Goal: Task Accomplishment & Management: Manage account settings

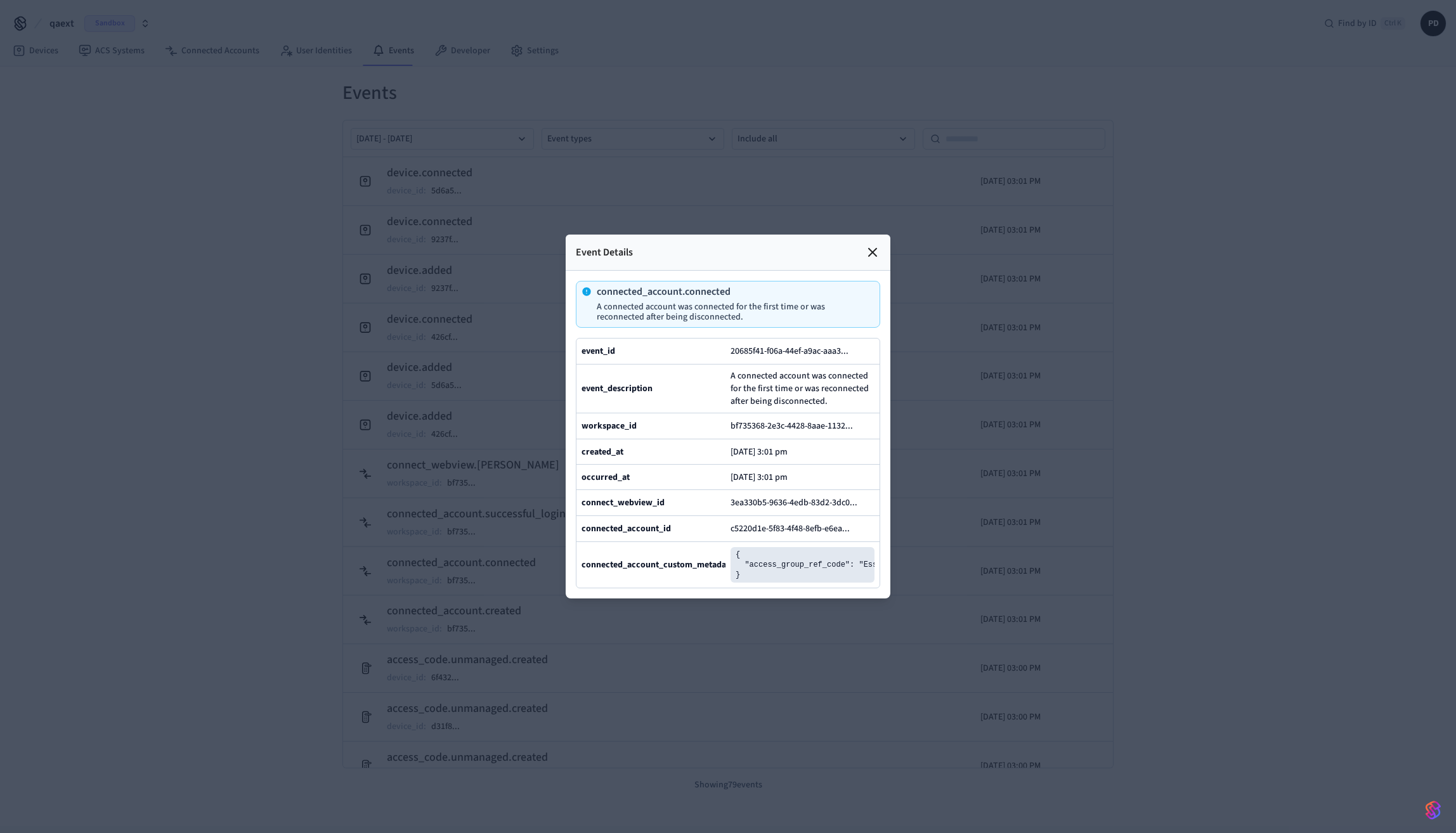
click at [870, 245] on icon at bounding box center [872, 252] width 15 height 15
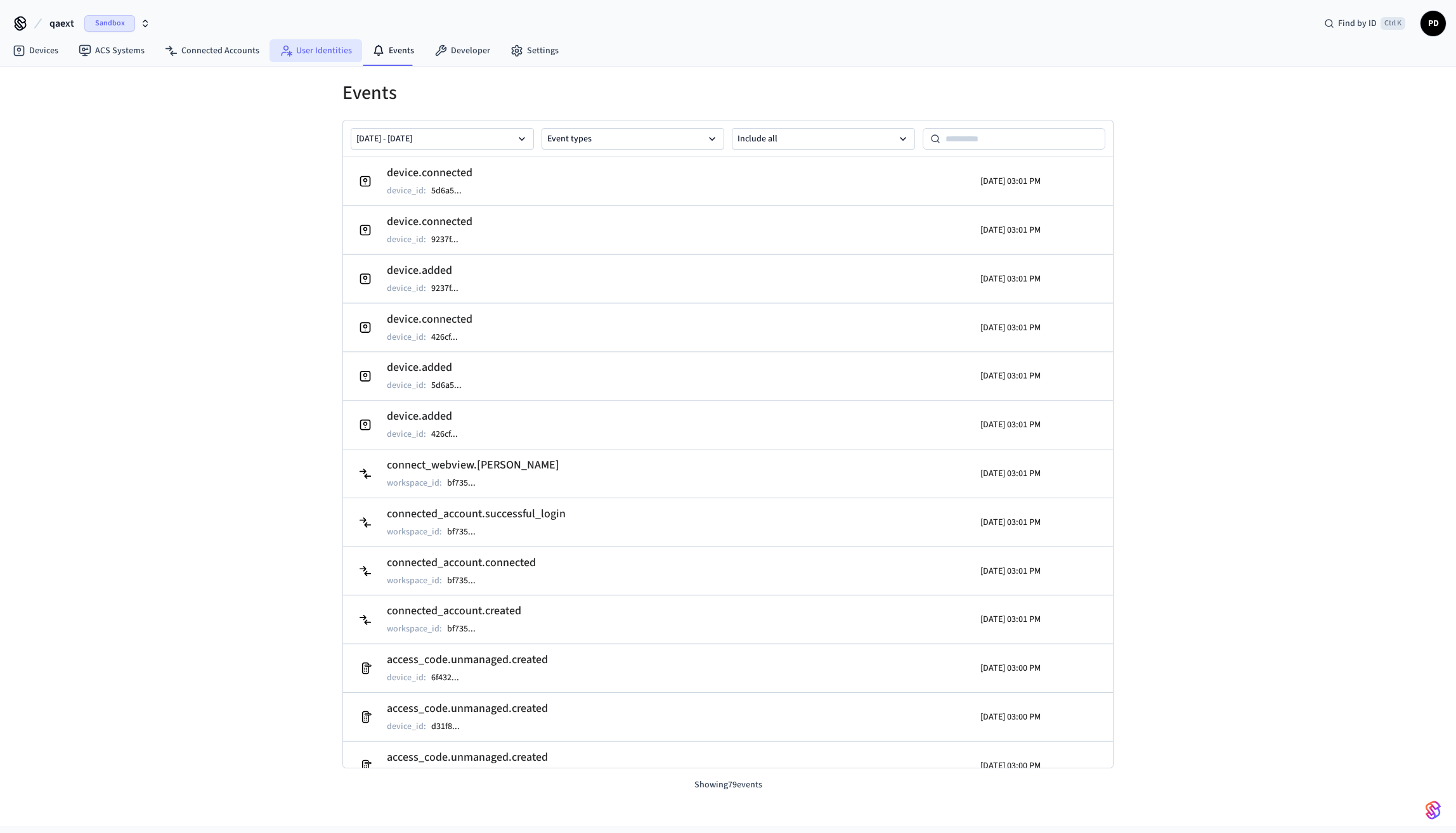
click at [330, 43] on link "User Identities" at bounding box center [316, 50] width 93 height 23
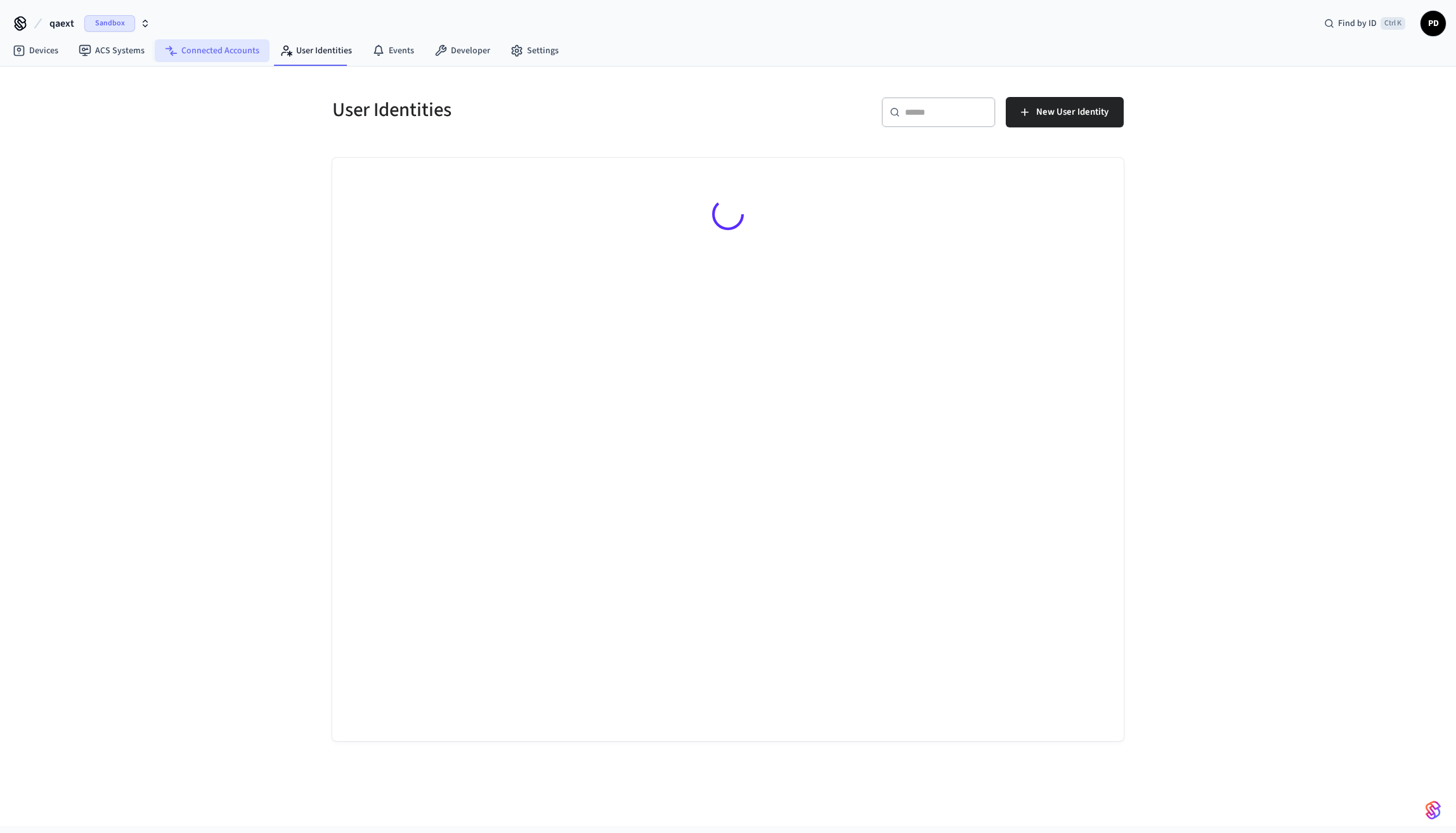
click at [229, 46] on link "Connected Accounts" at bounding box center [211, 50] width 114 height 23
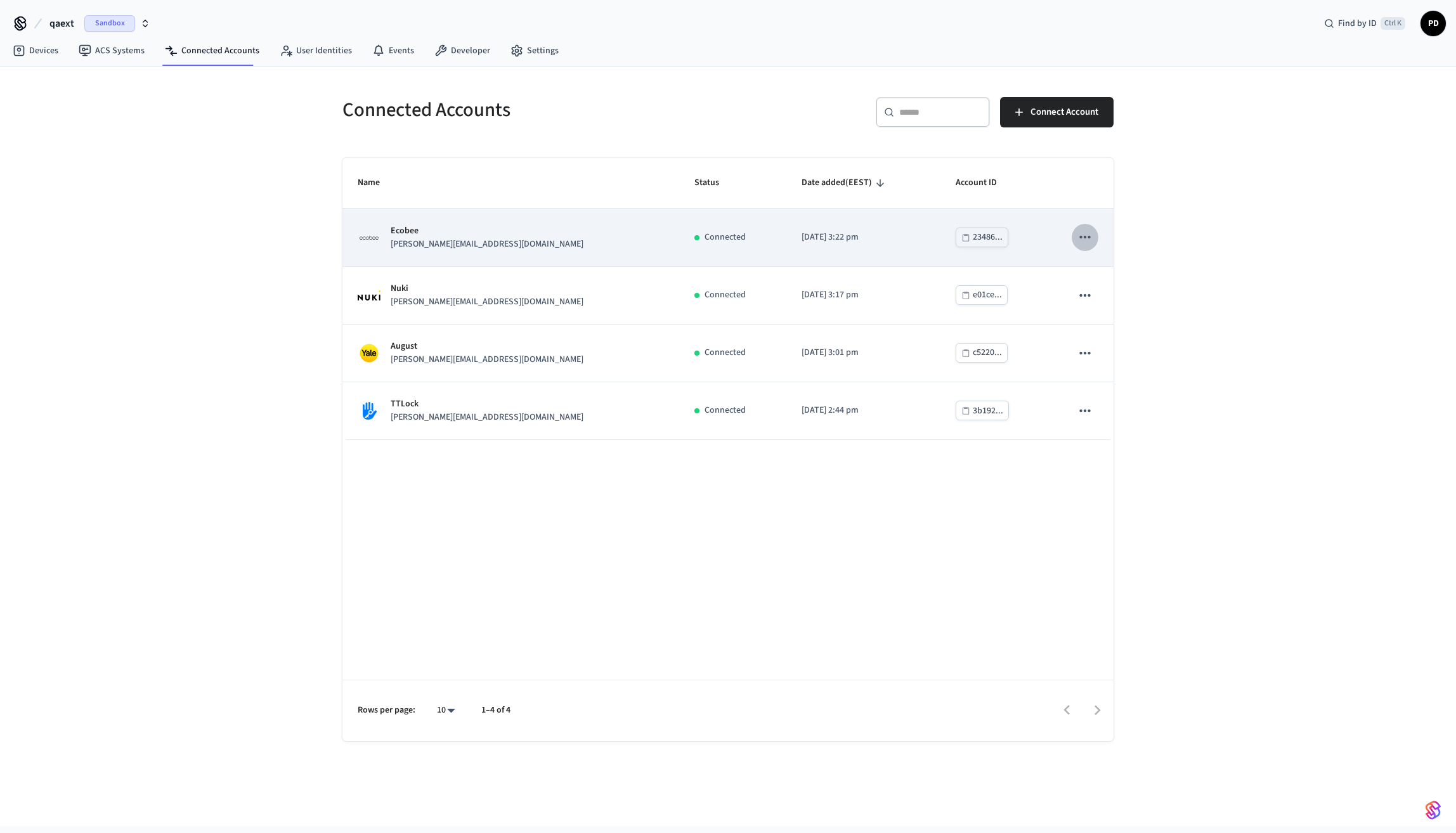
click at [1091, 230] on icon "sticky table" at bounding box center [1085, 237] width 17 height 17
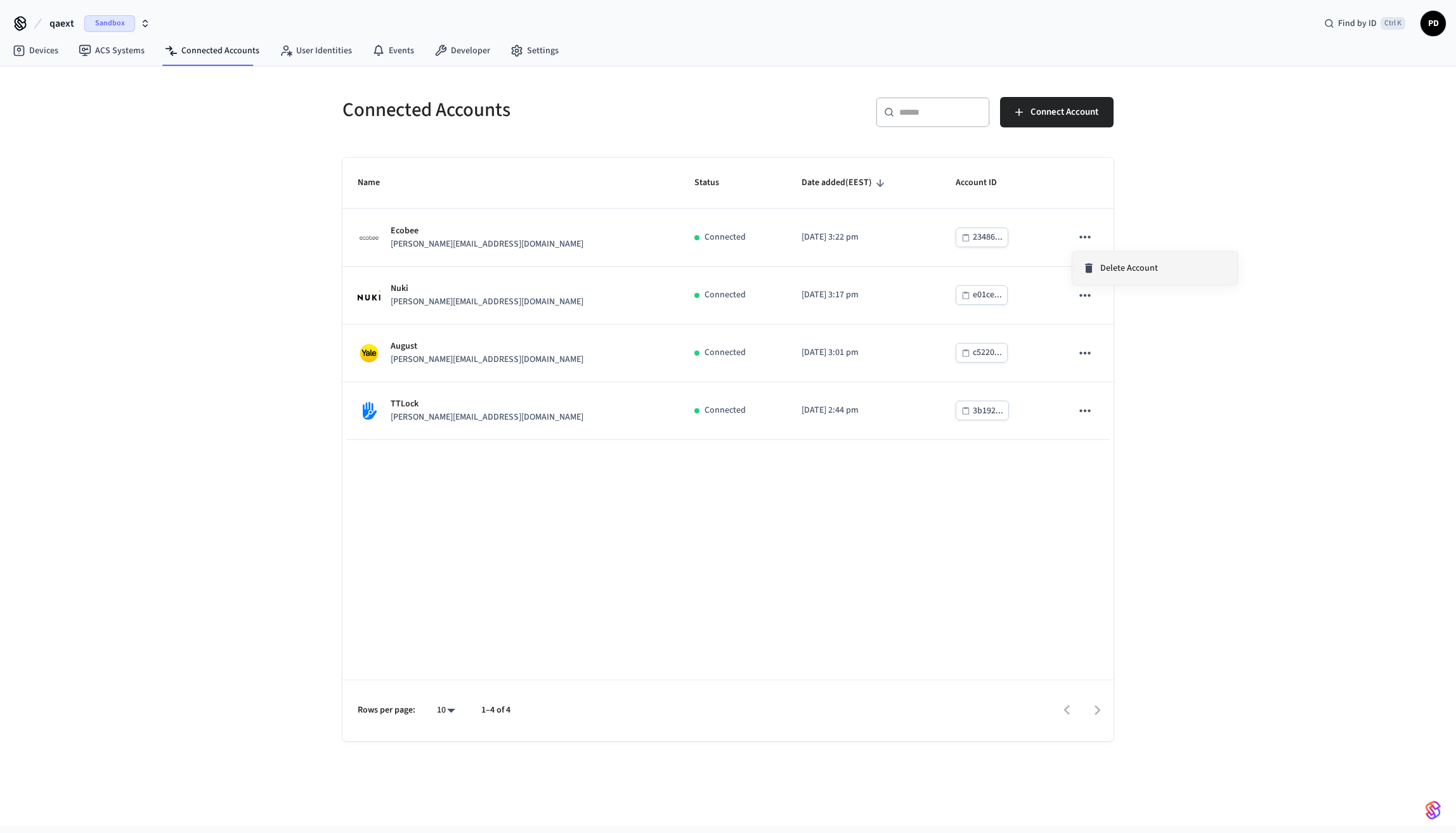
click at [1115, 276] on li "Delete Account" at bounding box center [1154, 268] width 165 height 33
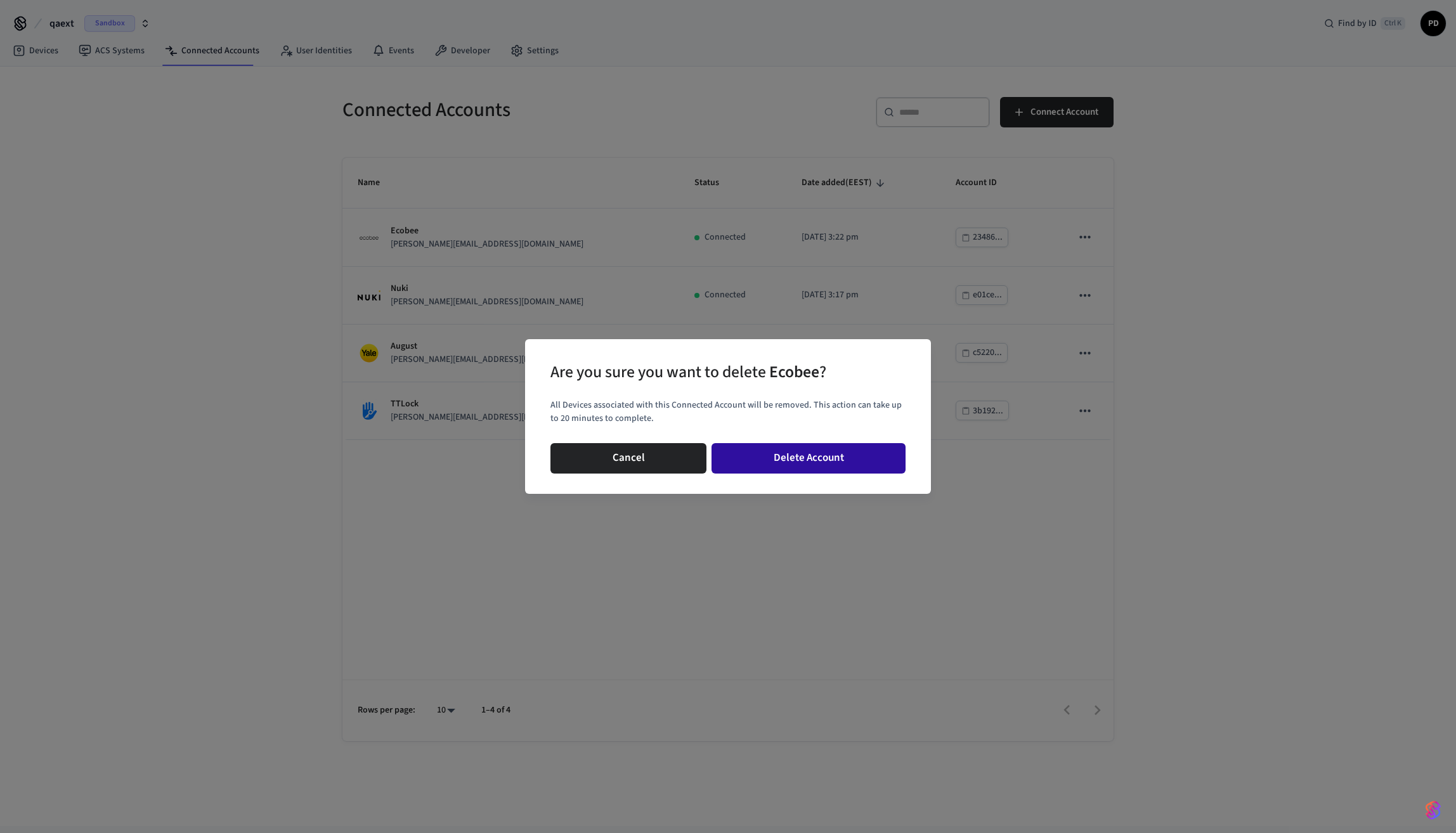
click at [837, 459] on button "Delete Account" at bounding box center [808, 458] width 194 height 31
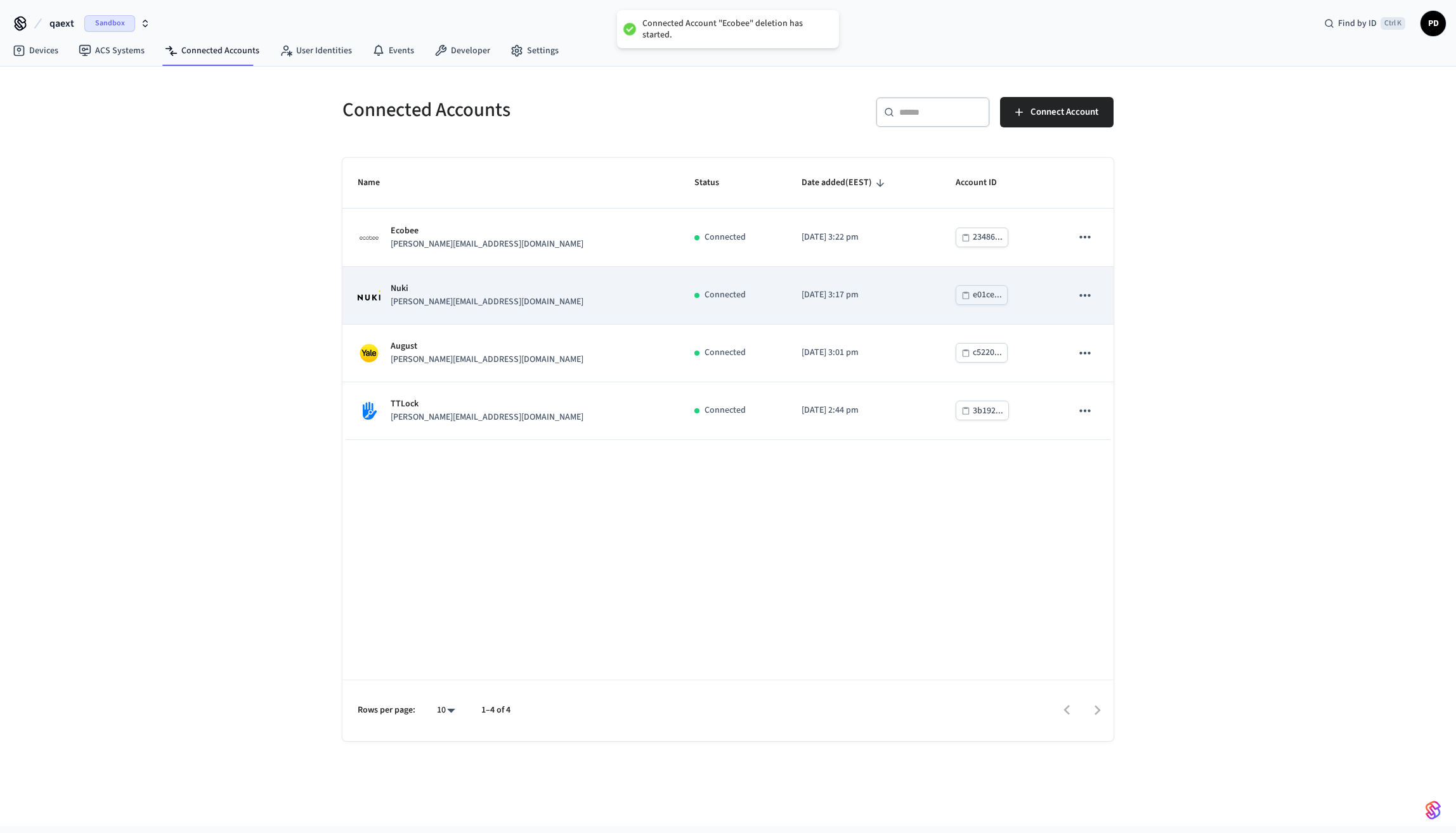
click at [1085, 292] on icon "sticky table" at bounding box center [1085, 296] width 17 height 17
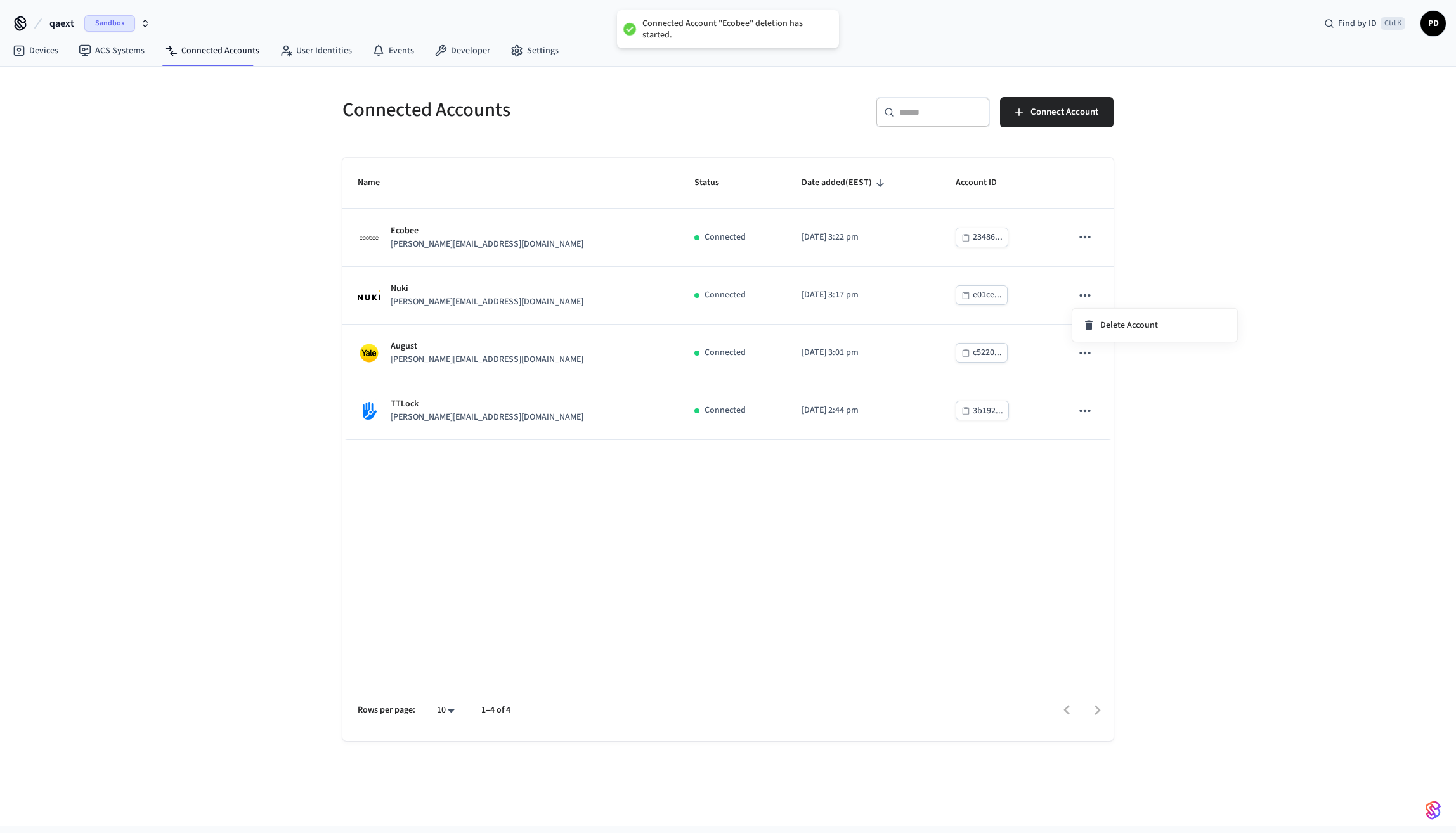
click at [1097, 328] on div "Delete Account" at bounding box center [1119, 325] width 75 height 13
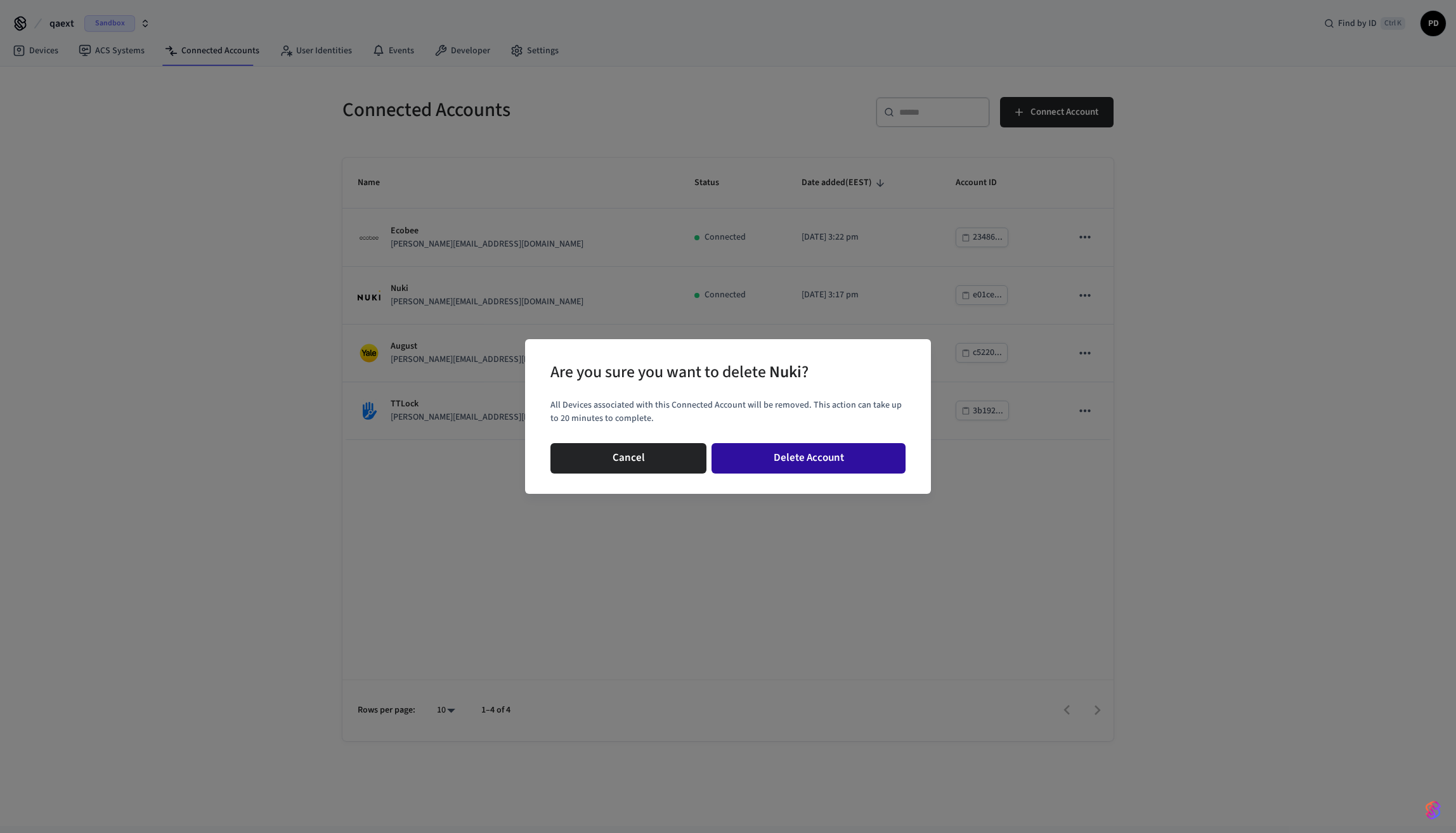
click at [860, 456] on button "Delete Account" at bounding box center [808, 458] width 194 height 31
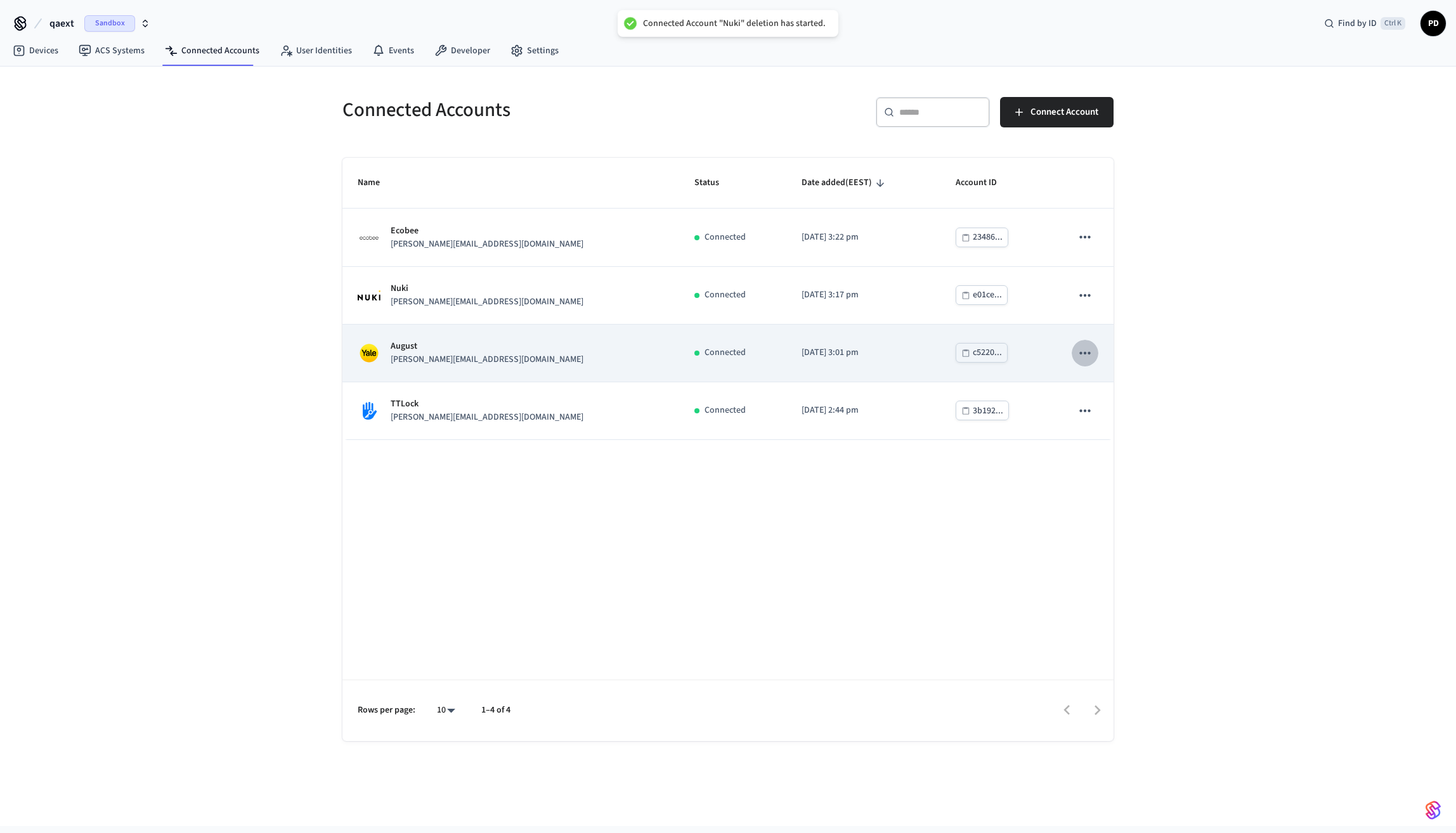
click at [1083, 352] on icon "sticky table" at bounding box center [1085, 352] width 11 height 3
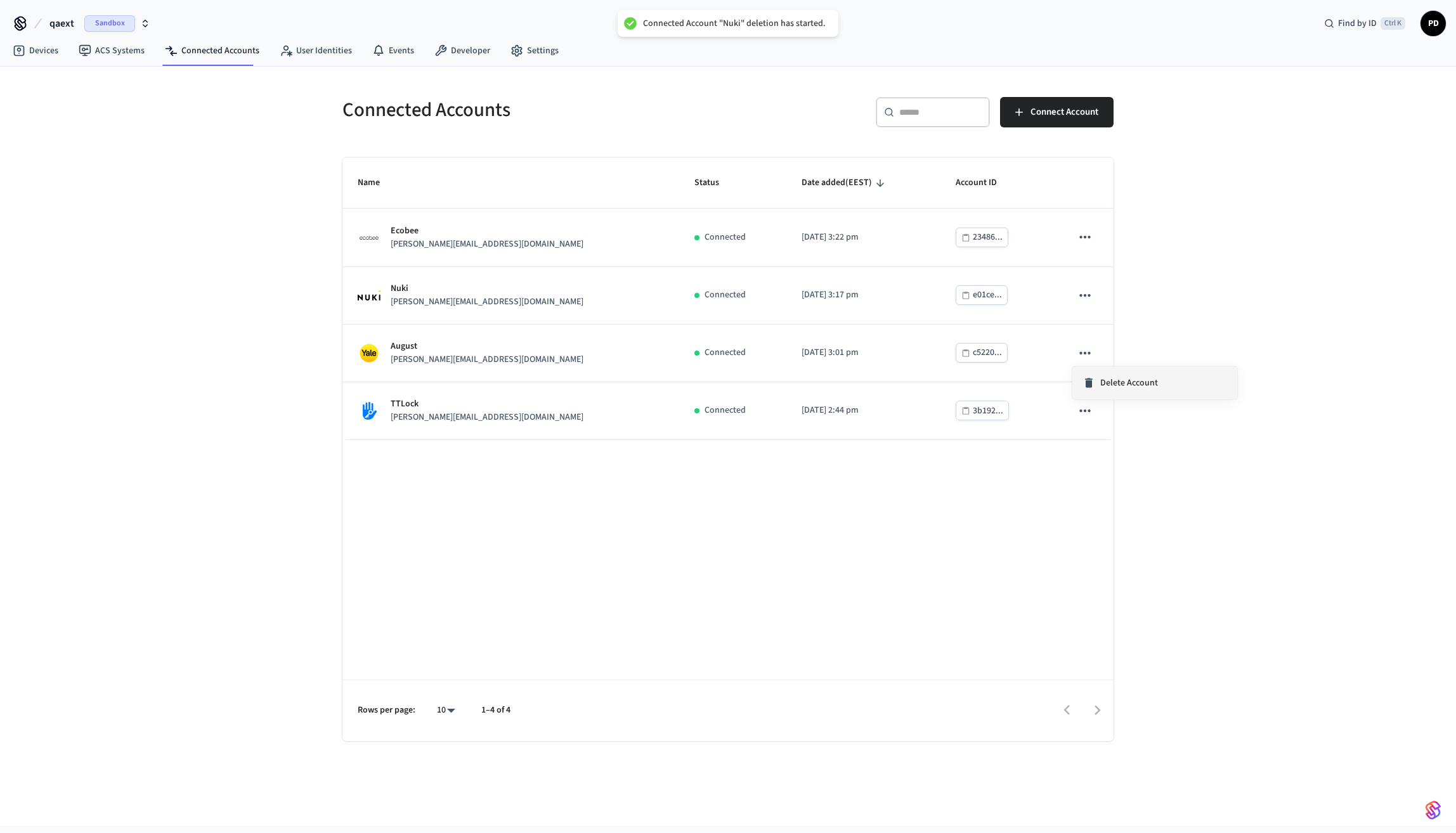
click at [1099, 379] on div "Delete Account" at bounding box center [1119, 383] width 75 height 13
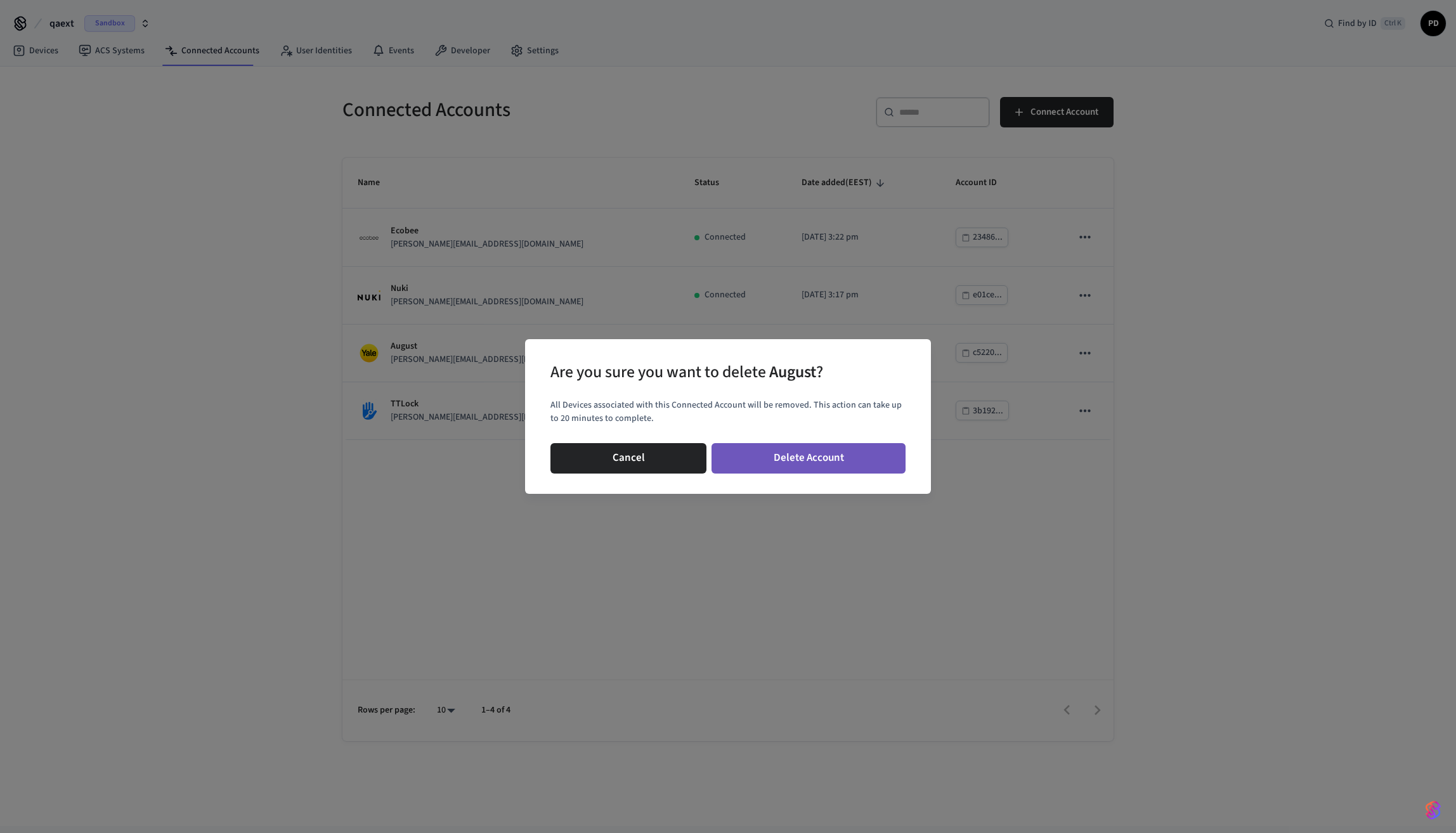
click at [880, 457] on button "Delete Account" at bounding box center [808, 458] width 194 height 31
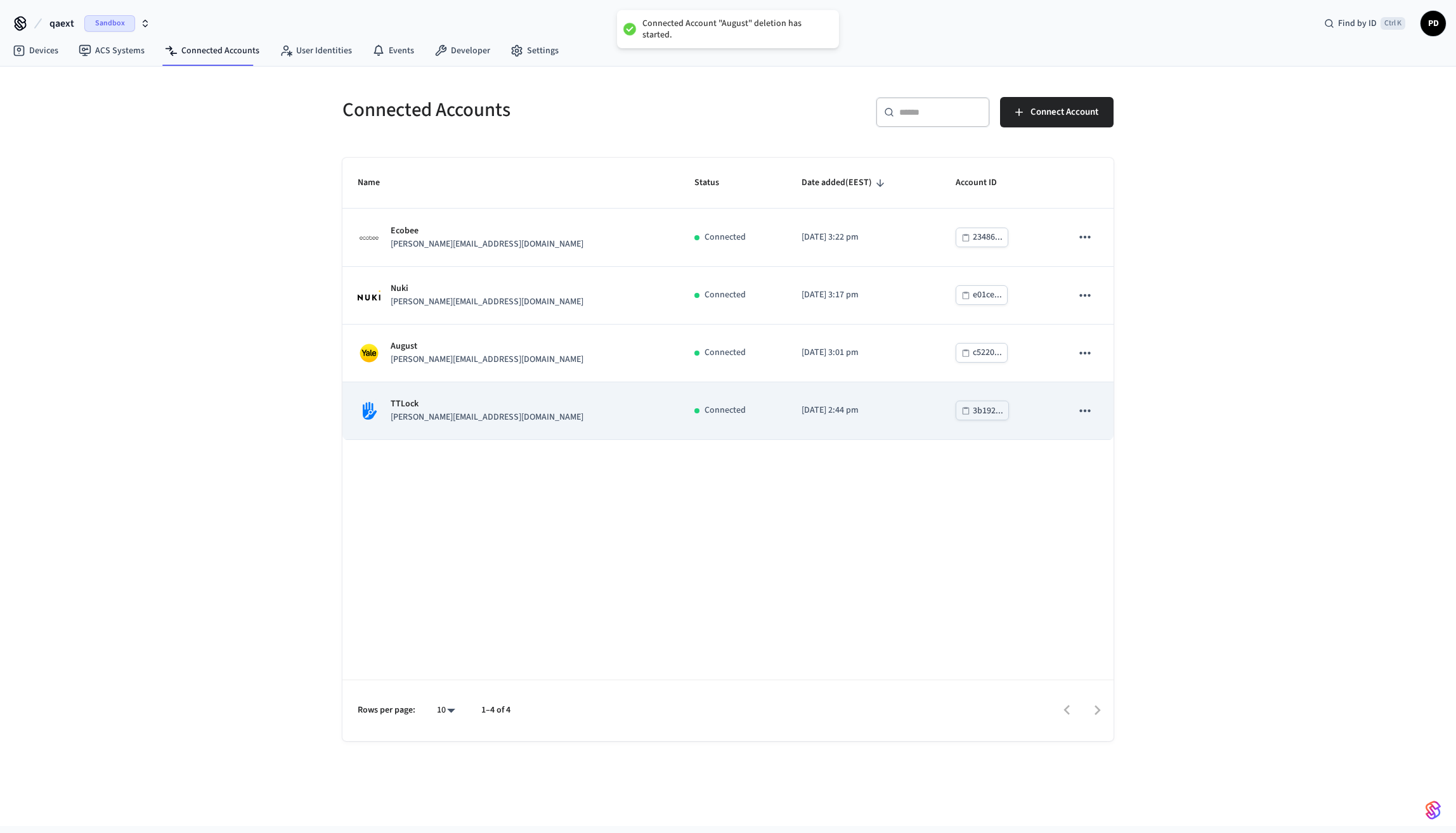
click at [1081, 416] on icon "sticky table" at bounding box center [1085, 411] width 17 height 17
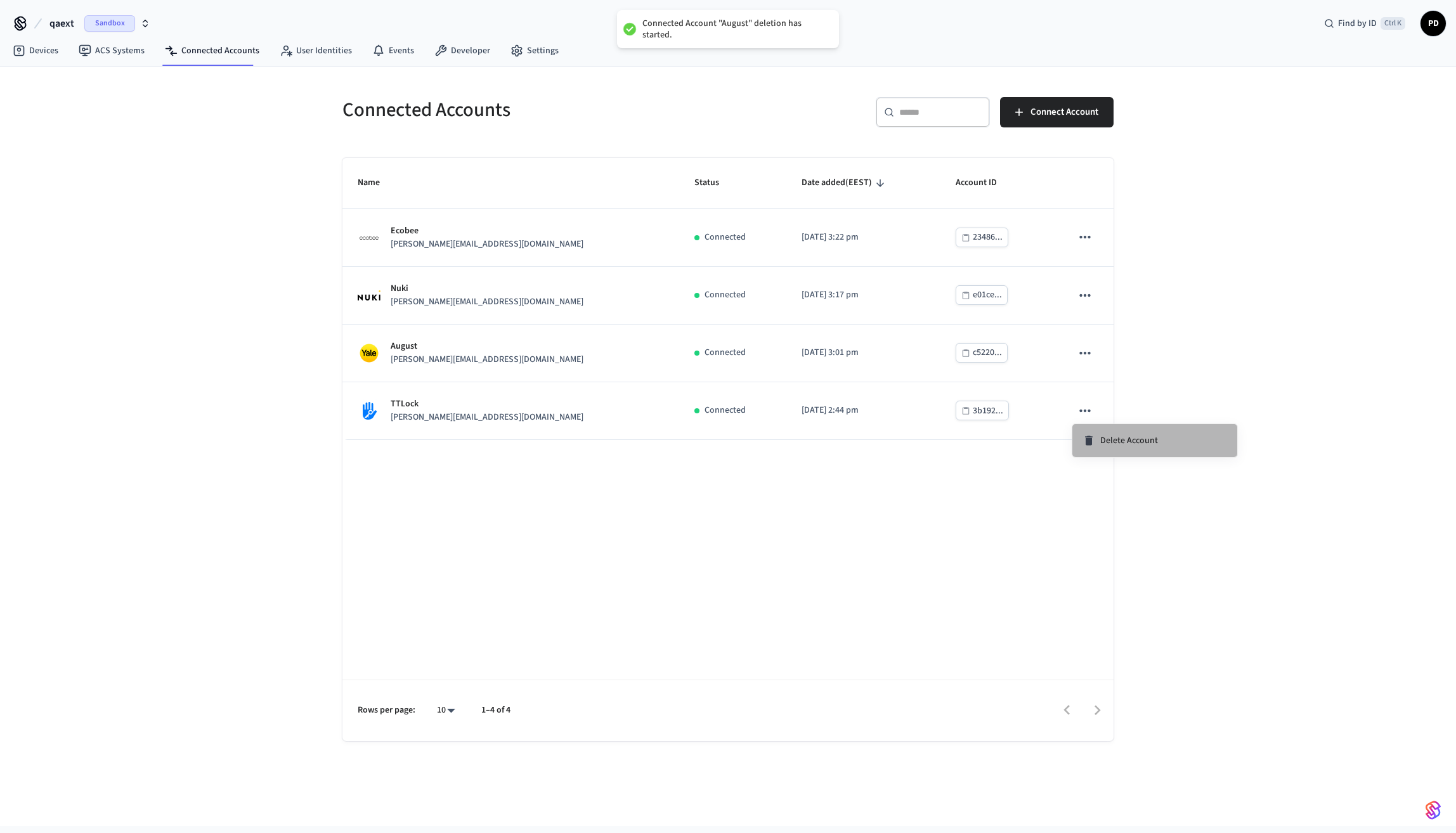
click at [1093, 432] on li "Delete Account" at bounding box center [1154, 440] width 165 height 33
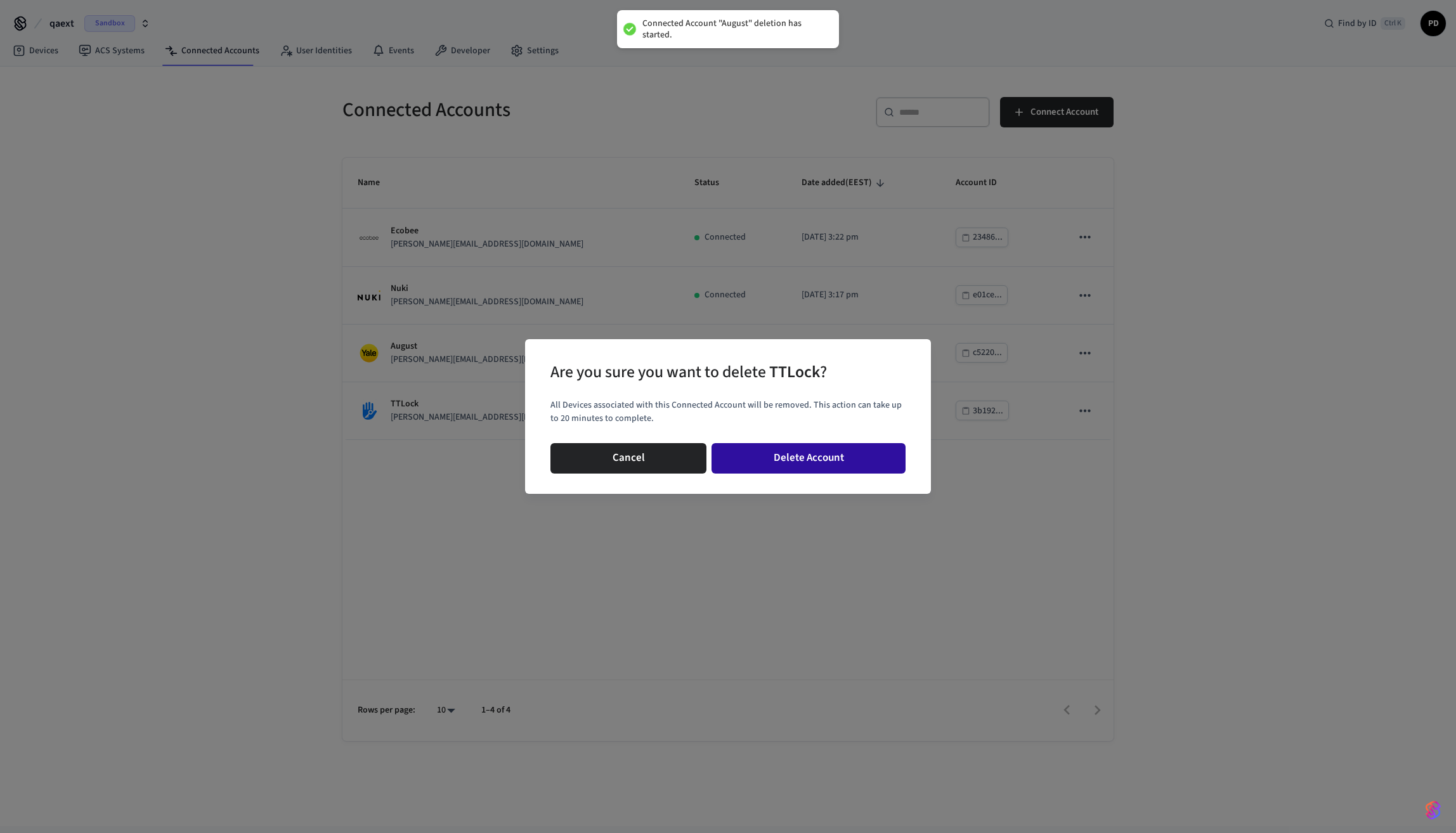
click at [893, 457] on button "Delete Account" at bounding box center [808, 458] width 194 height 31
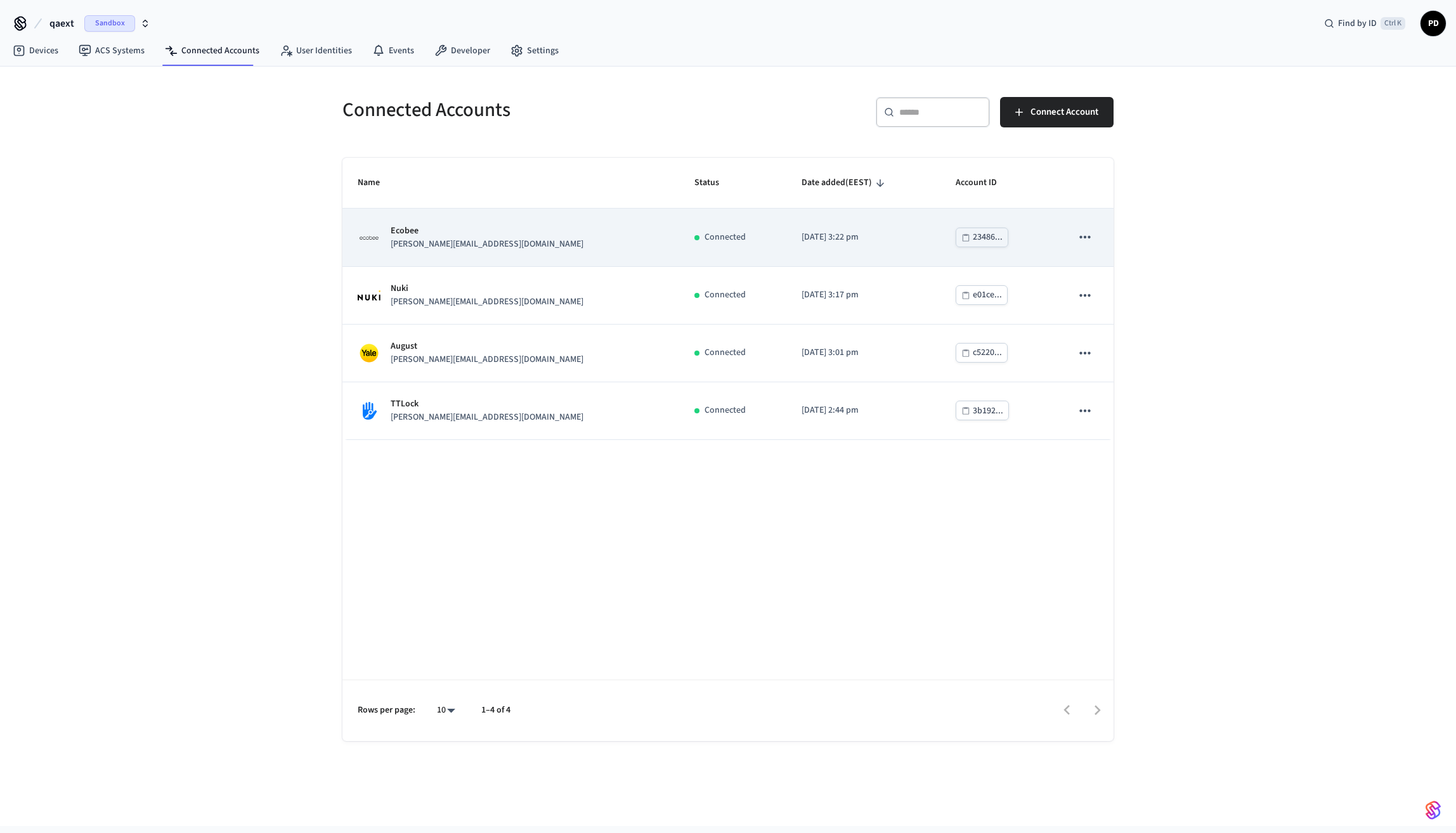
click at [1079, 240] on icon "sticky table" at bounding box center [1085, 237] width 17 height 17
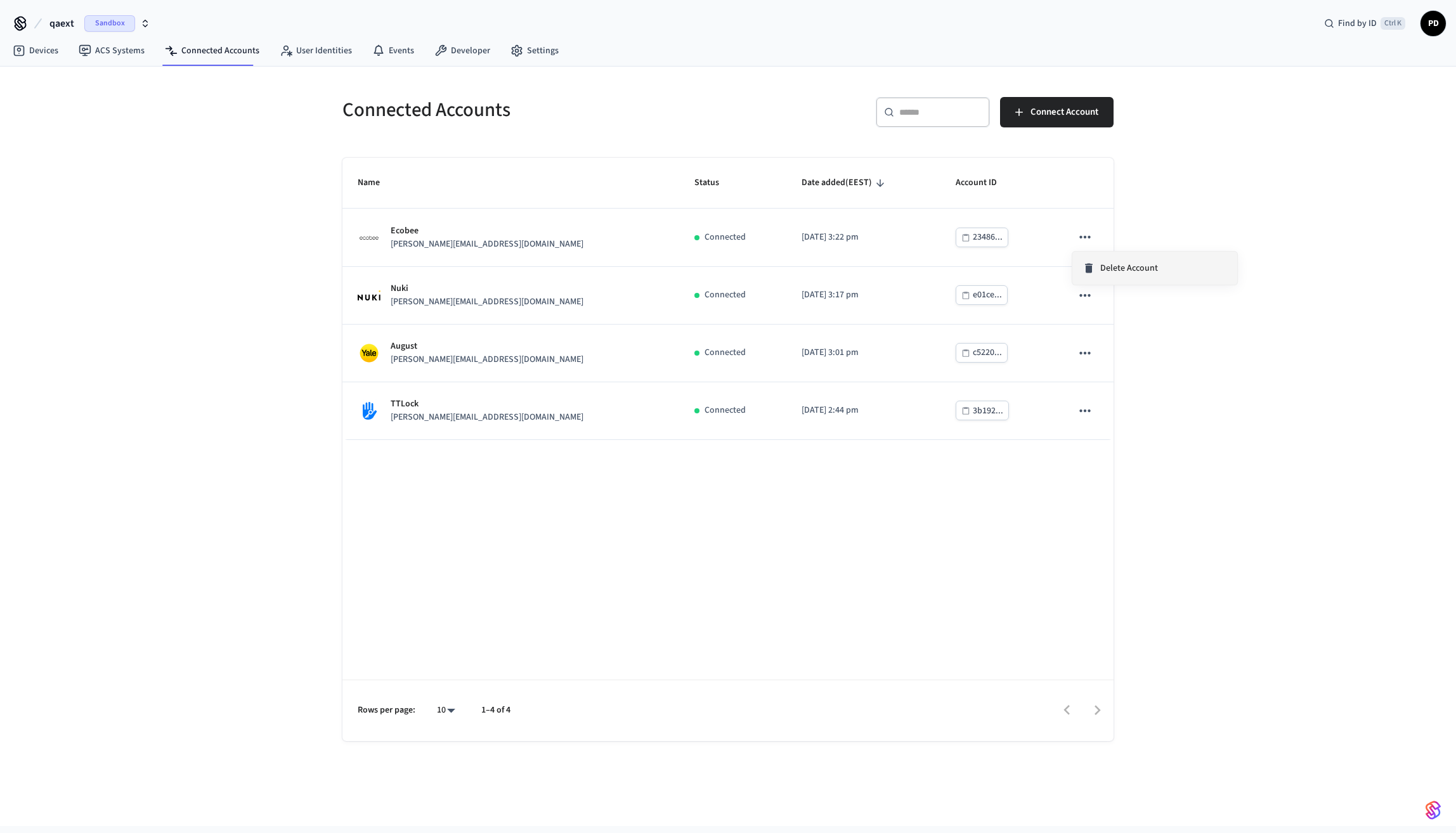
click at [1115, 268] on span "Delete Account" at bounding box center [1129, 269] width 58 height 13
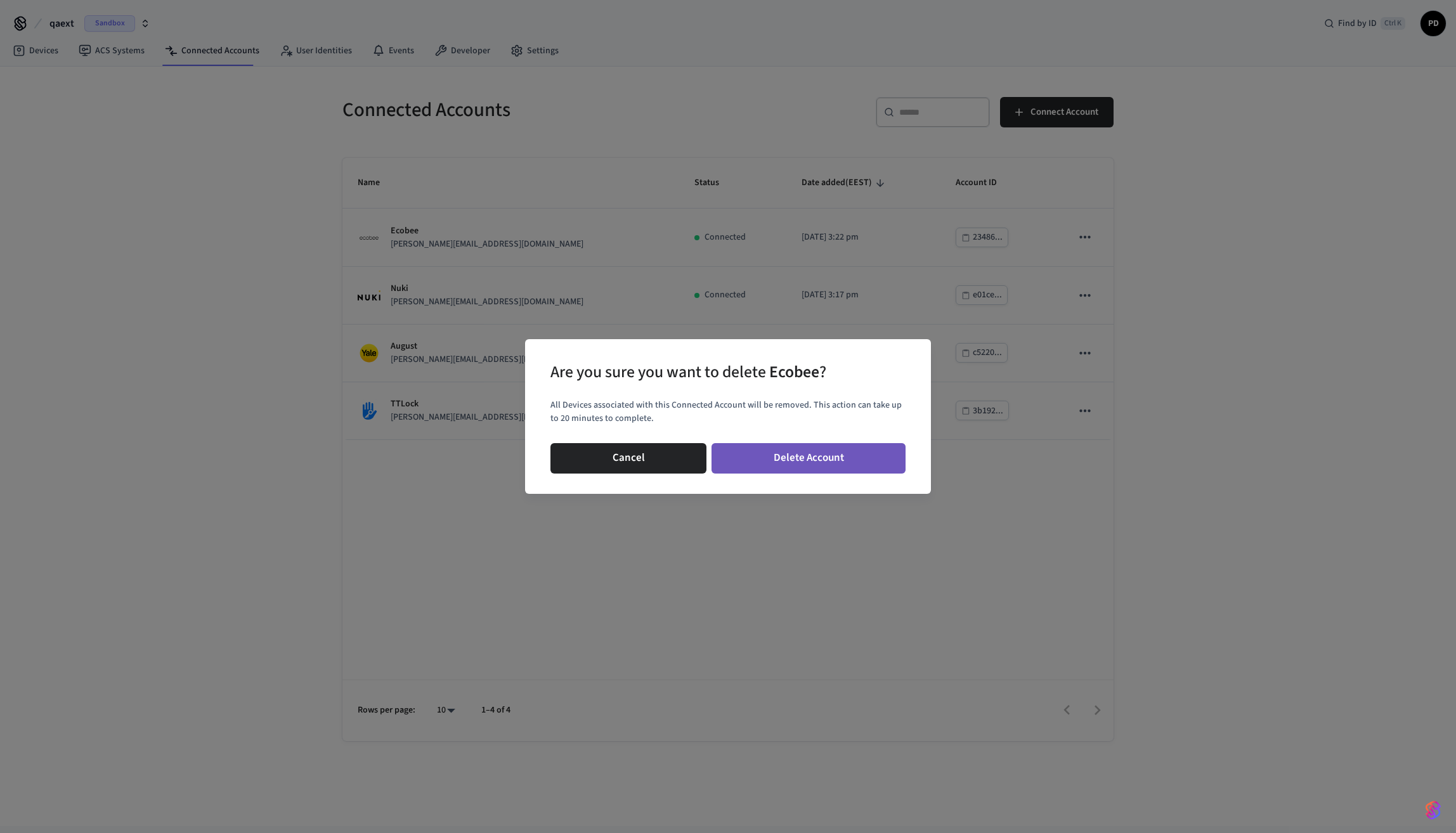
click at [833, 458] on button "Delete Account" at bounding box center [808, 458] width 194 height 31
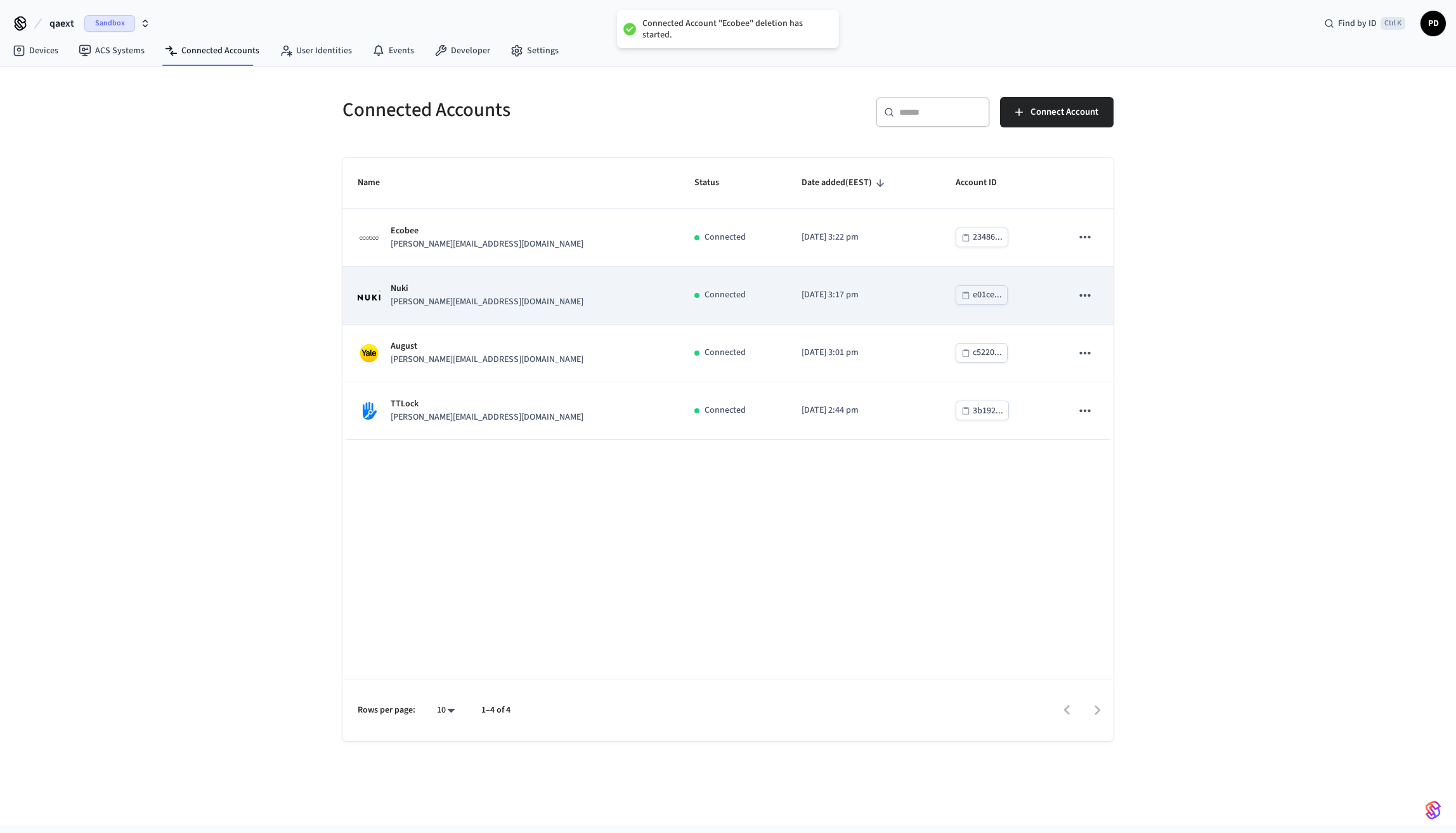
click at [1087, 302] on icon "sticky table" at bounding box center [1085, 296] width 17 height 17
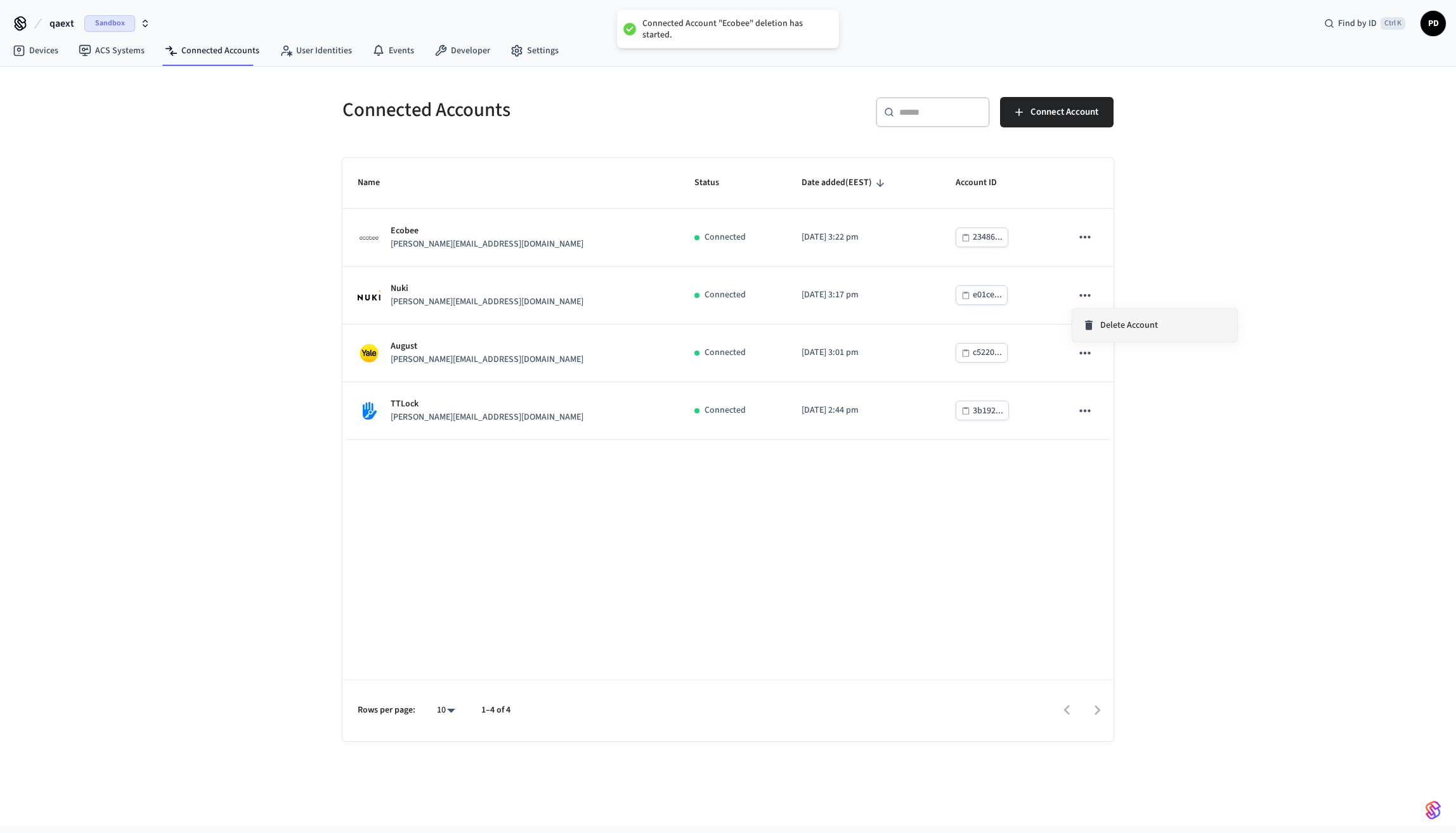
click at [1092, 324] on icon at bounding box center [1089, 325] width 13 height 13
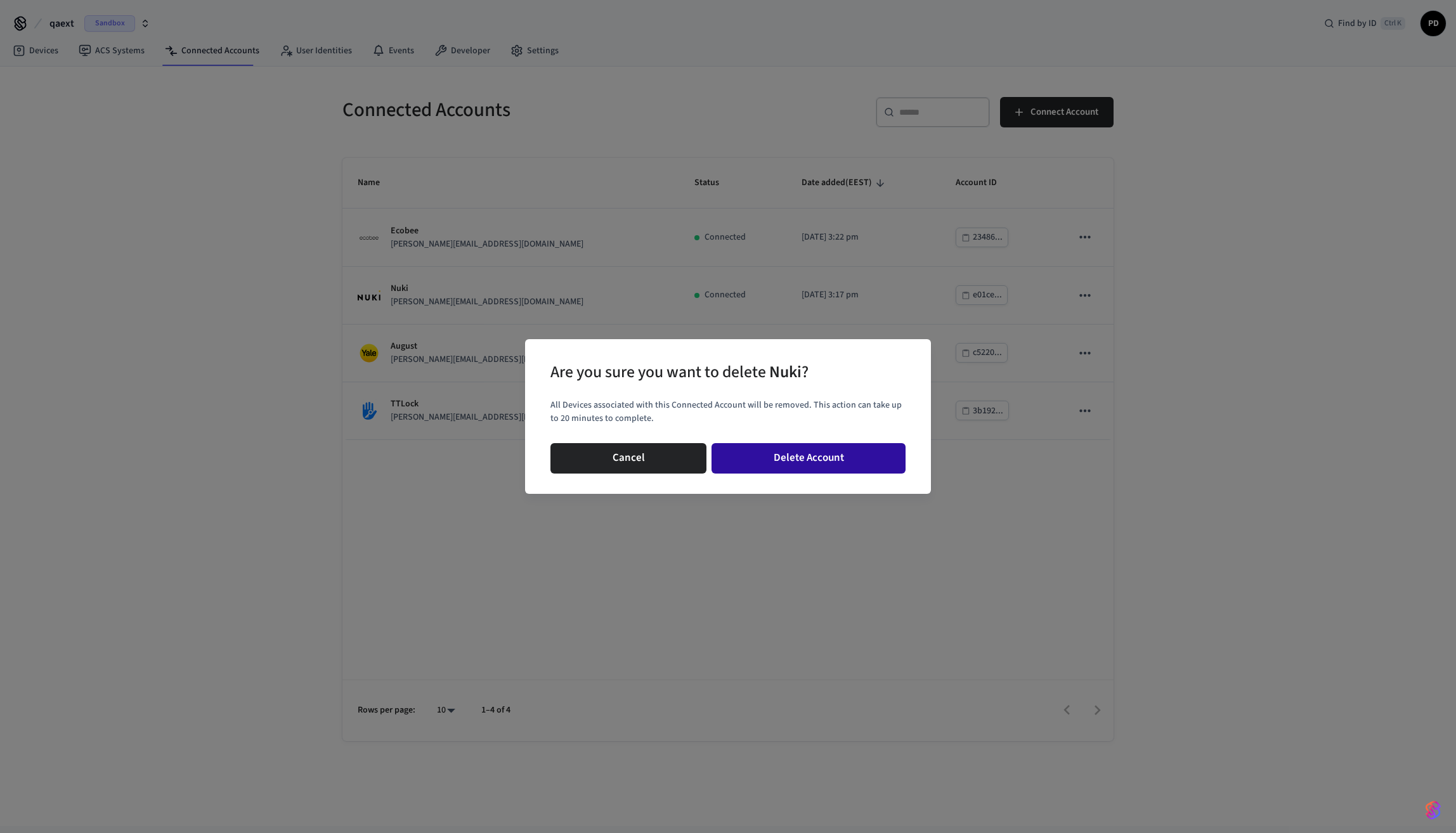
click at [834, 457] on button "Delete Account" at bounding box center [808, 458] width 194 height 31
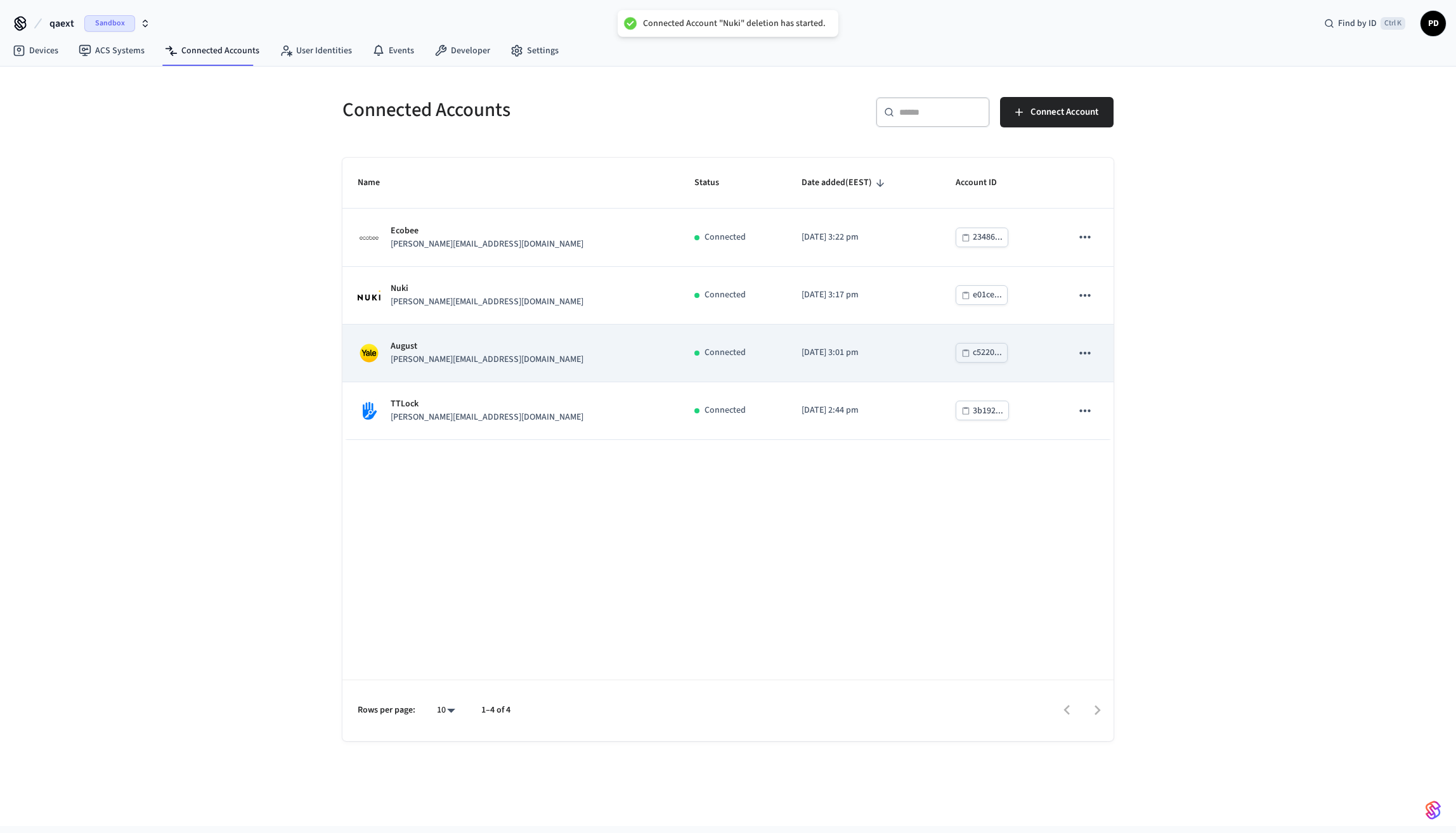
click at [1084, 351] on icon "sticky table" at bounding box center [1085, 353] width 17 height 17
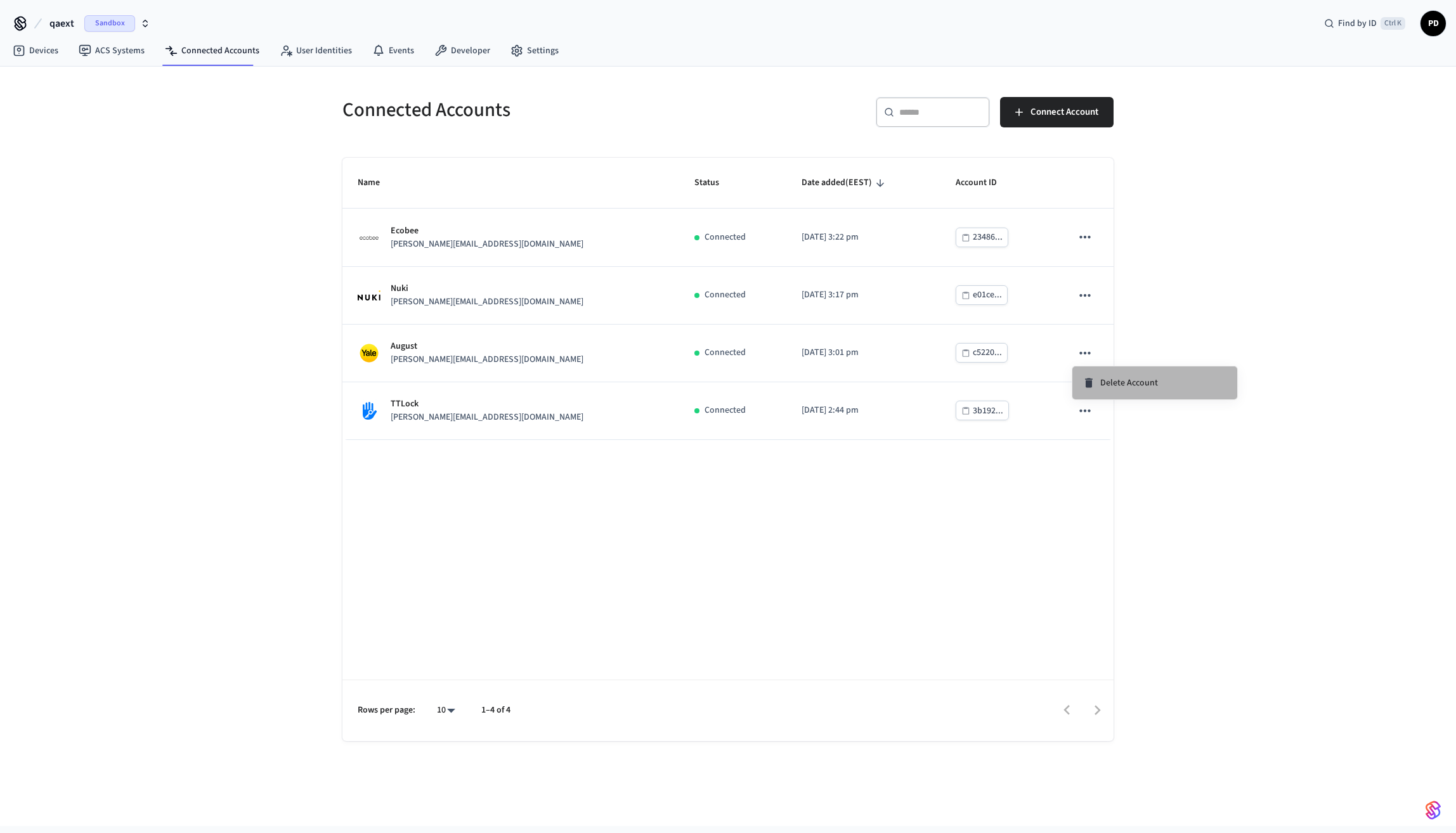
click at [1105, 378] on span "Delete Account" at bounding box center [1129, 383] width 58 height 13
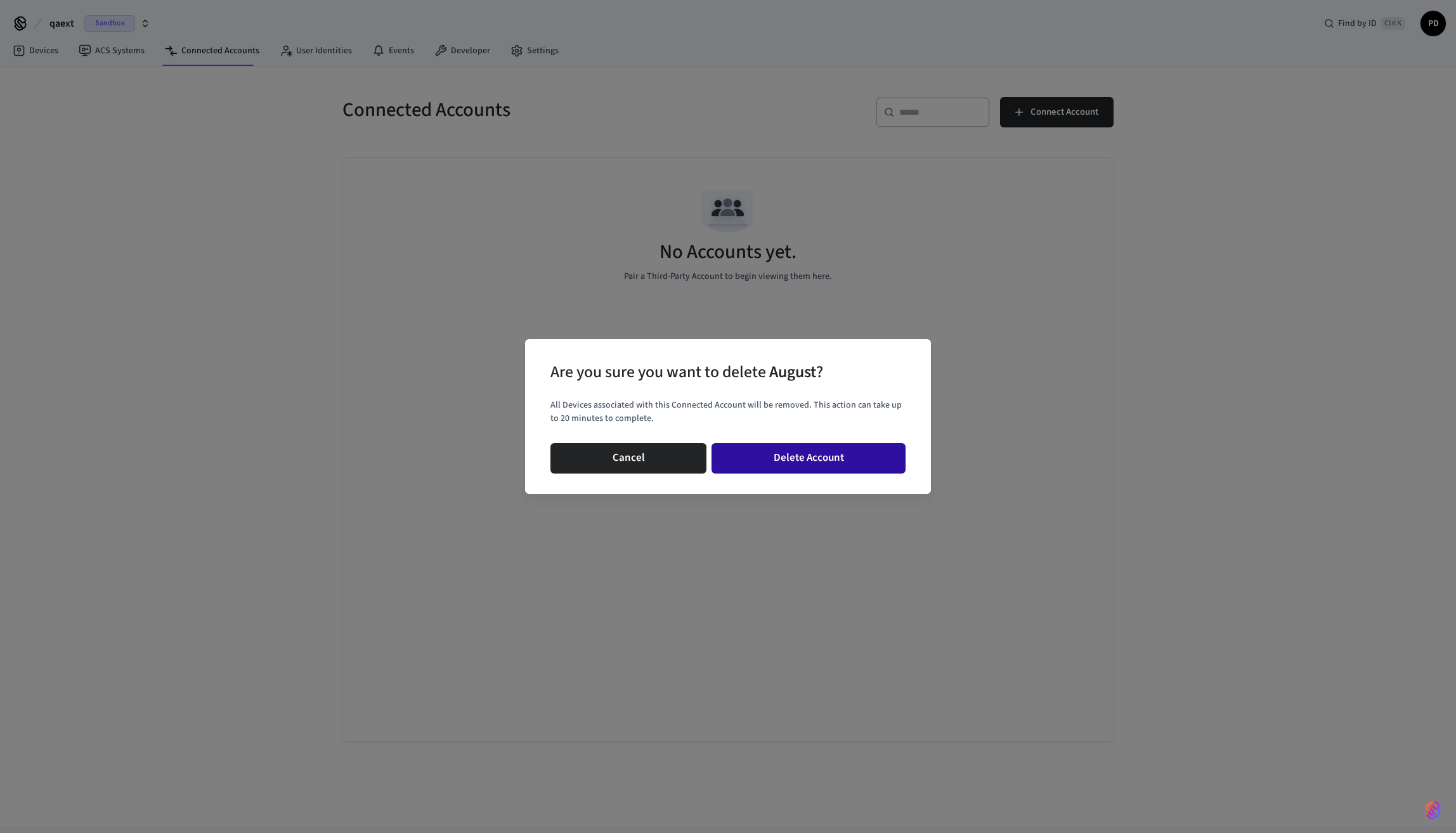
click at [866, 452] on button "Delete Account" at bounding box center [808, 458] width 194 height 31
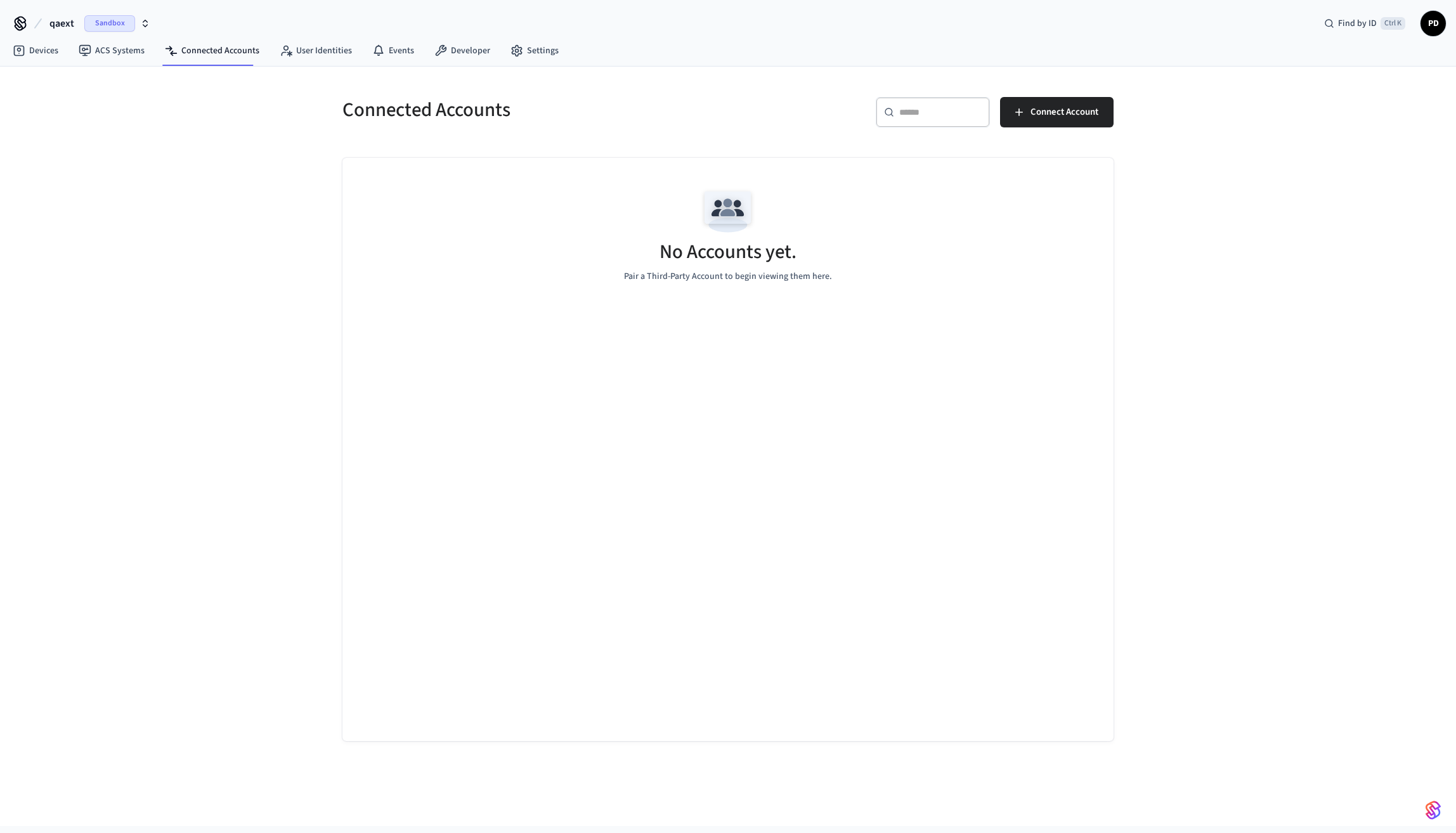
click at [932, 417] on div "No Accounts yet. Pair a Third-Party Account to begin viewing them here." at bounding box center [727, 449] width 771 height 583
